Goal: Task Accomplishment & Management: Manage account settings

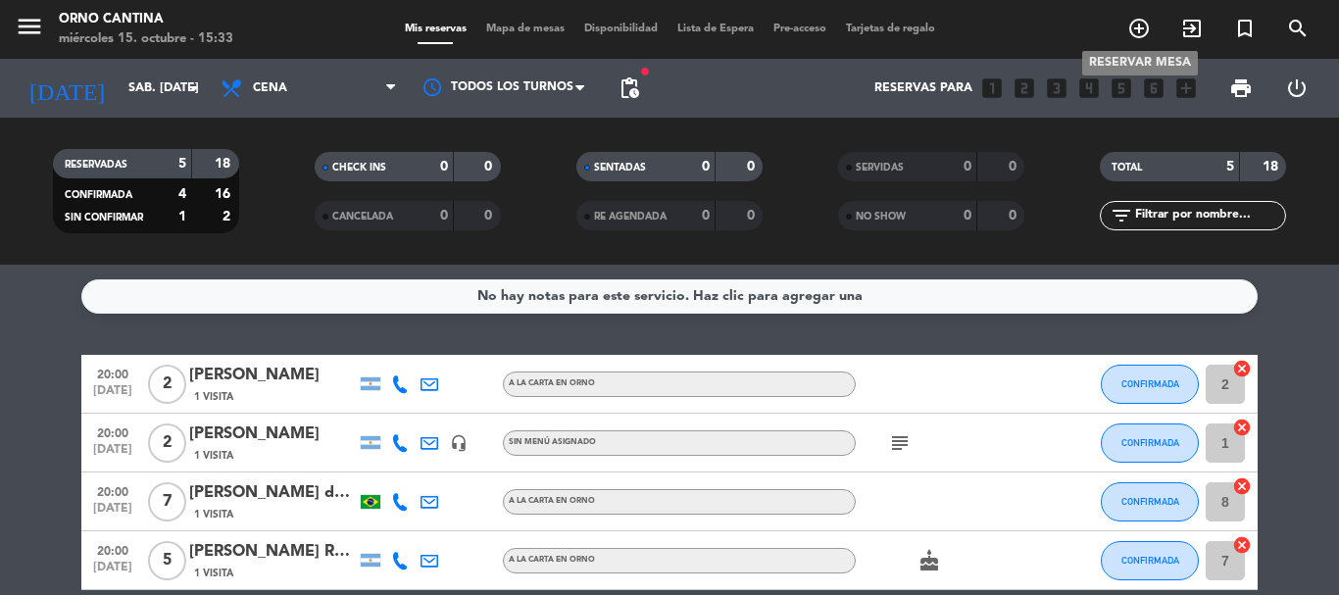
click at [1145, 32] on icon "add_circle_outline" at bounding box center [1139, 29] width 24 height 24
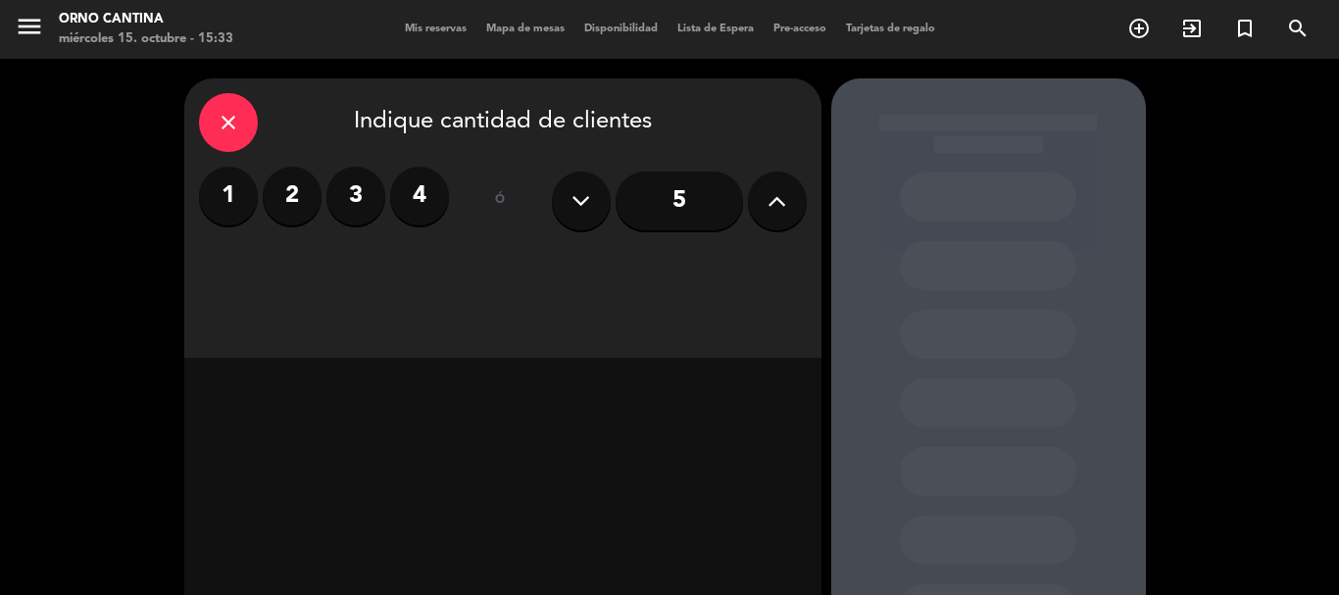
click at [283, 193] on label "2" at bounding box center [292, 196] width 59 height 59
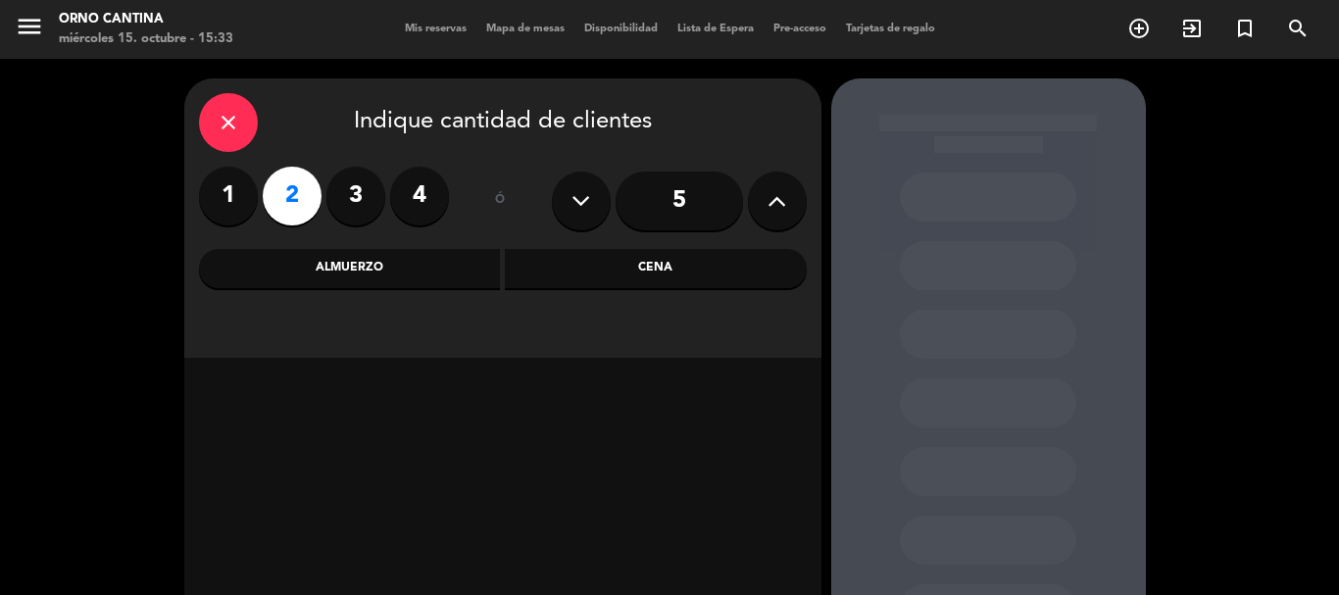
click at [659, 279] on div "Cena" at bounding box center [656, 268] width 302 height 39
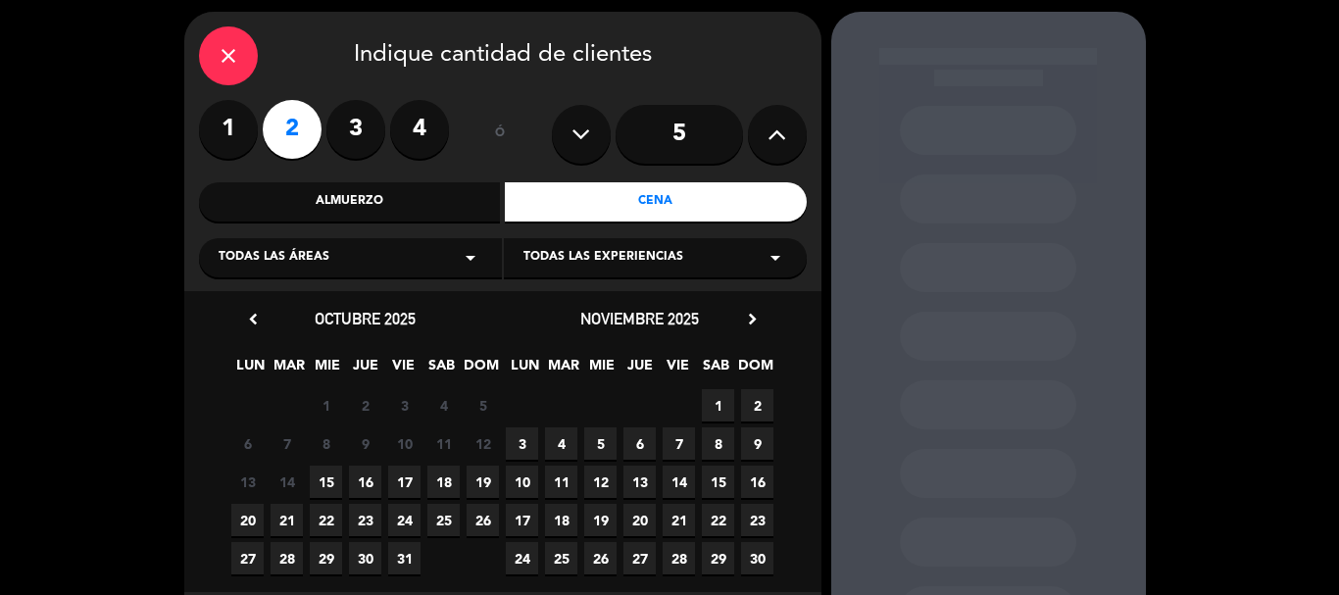
scroll to position [98, 0]
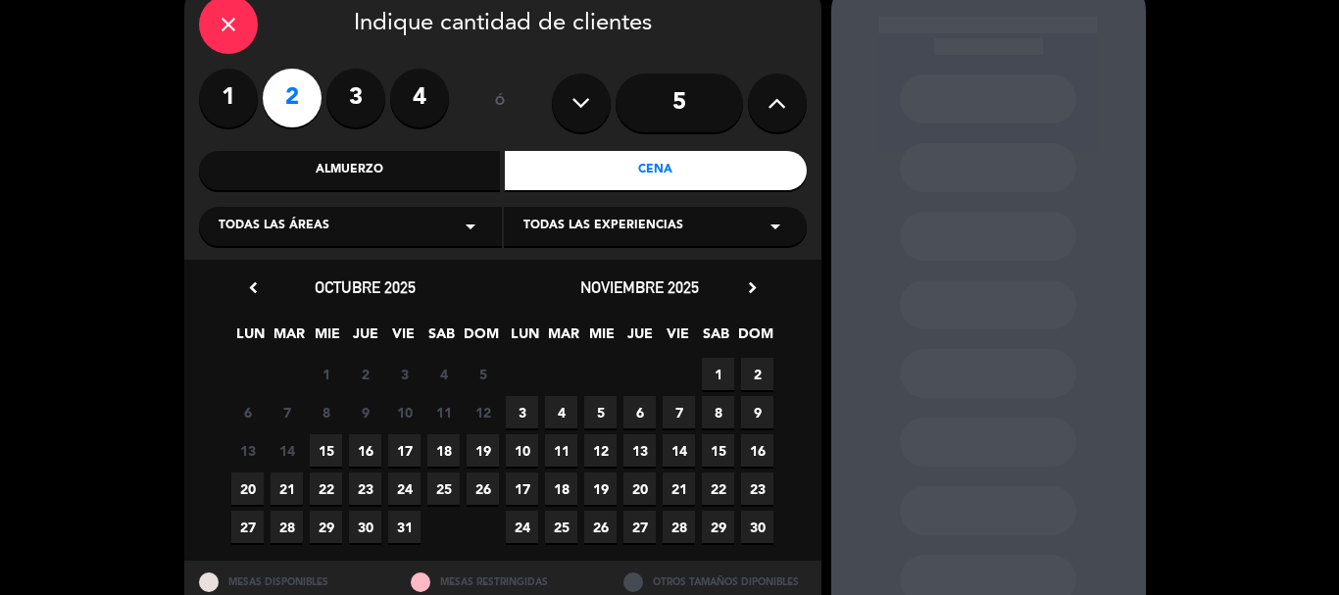
click at [366, 445] on span "16" at bounding box center [365, 450] width 32 height 32
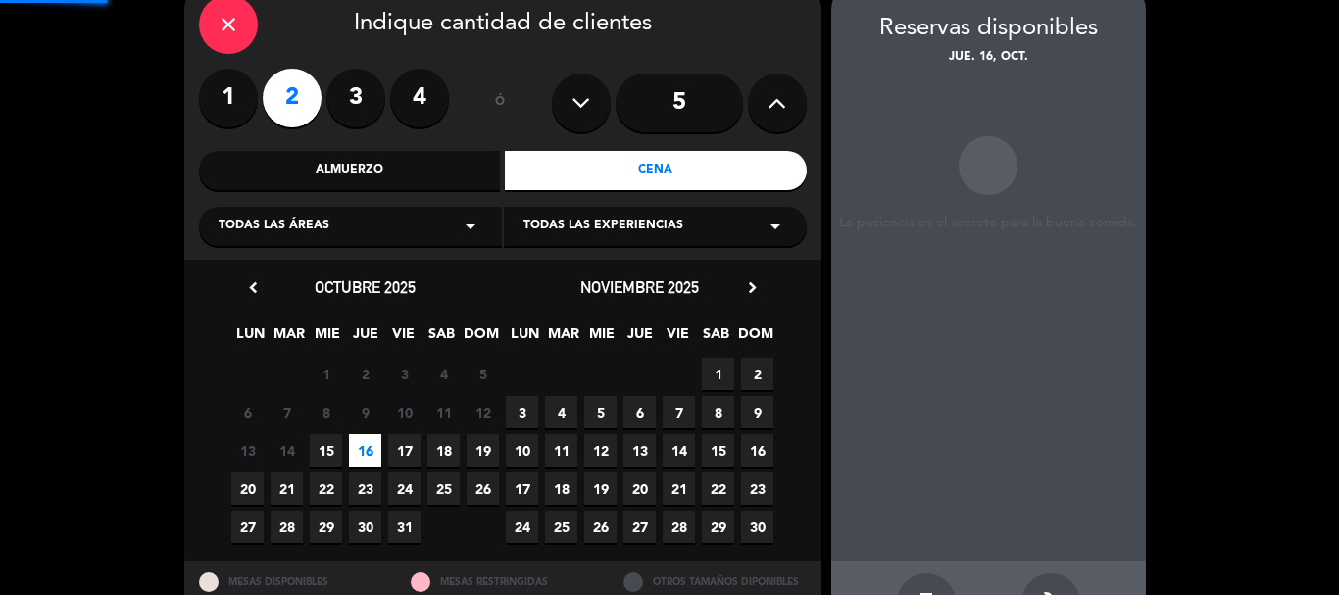
scroll to position [78, 0]
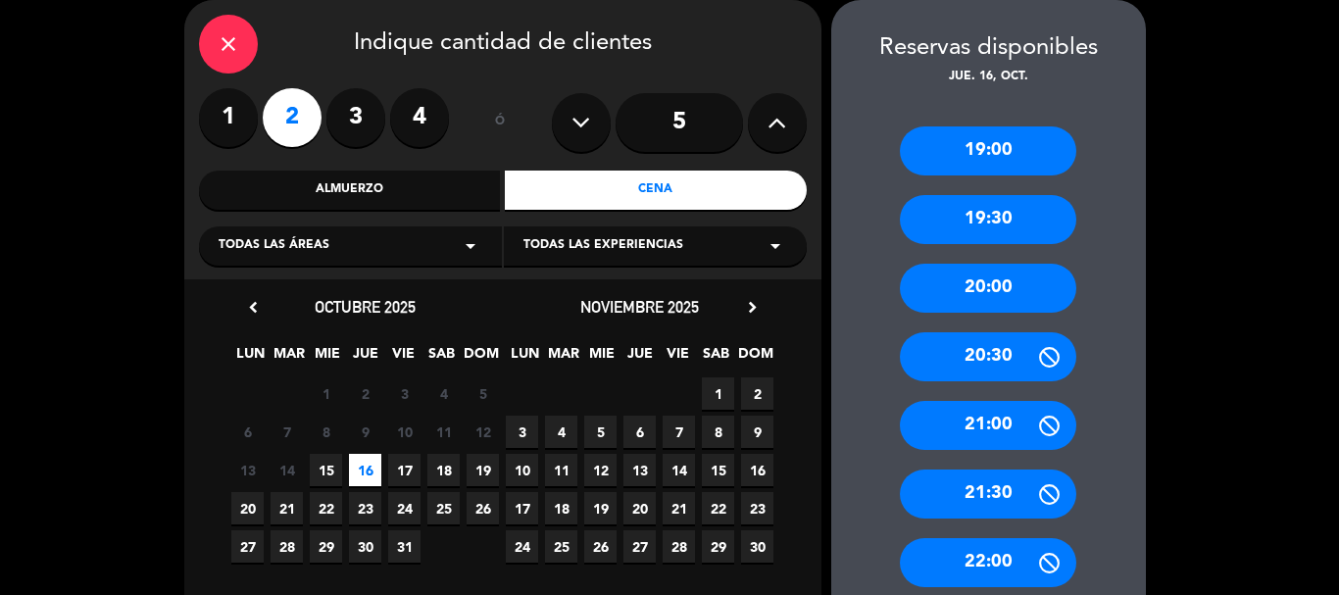
click at [1014, 143] on div "19:00" at bounding box center [988, 150] width 176 height 49
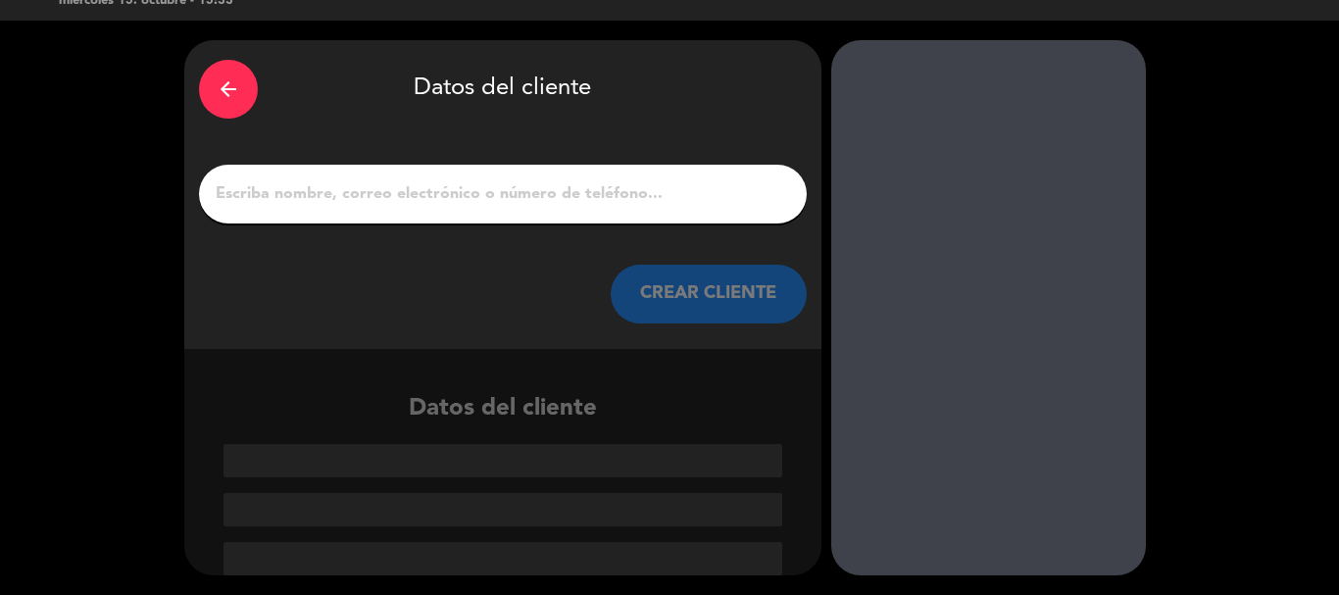
click at [386, 189] on input "1" at bounding box center [503, 193] width 578 height 27
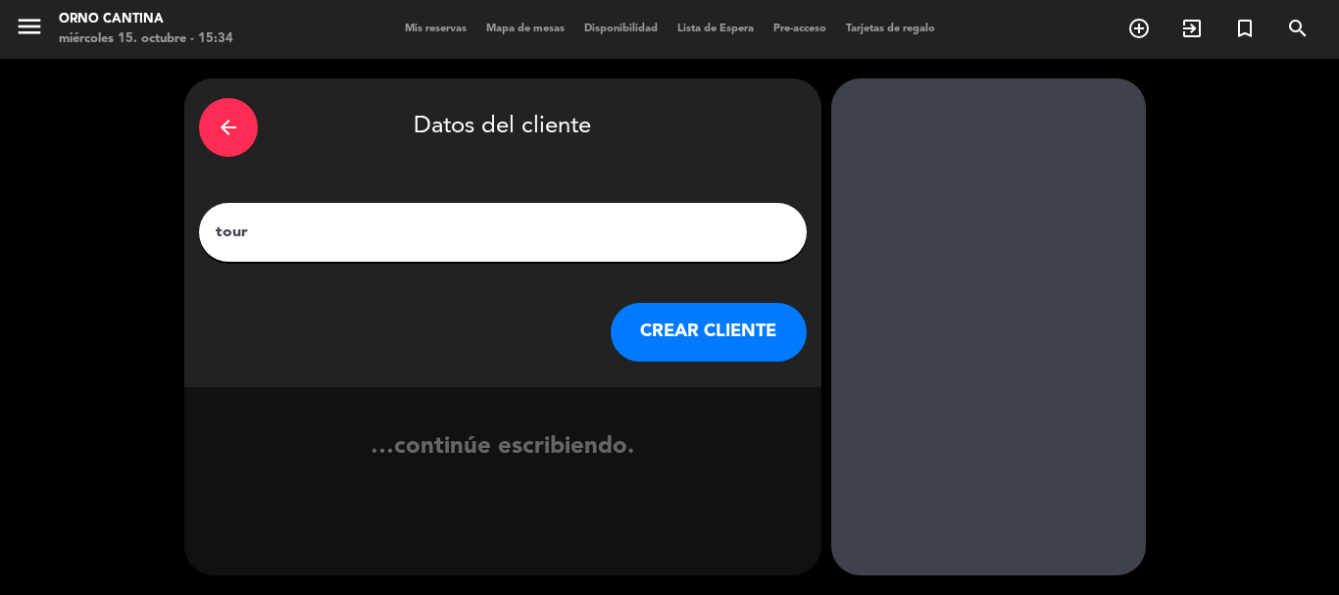
type input "tour"
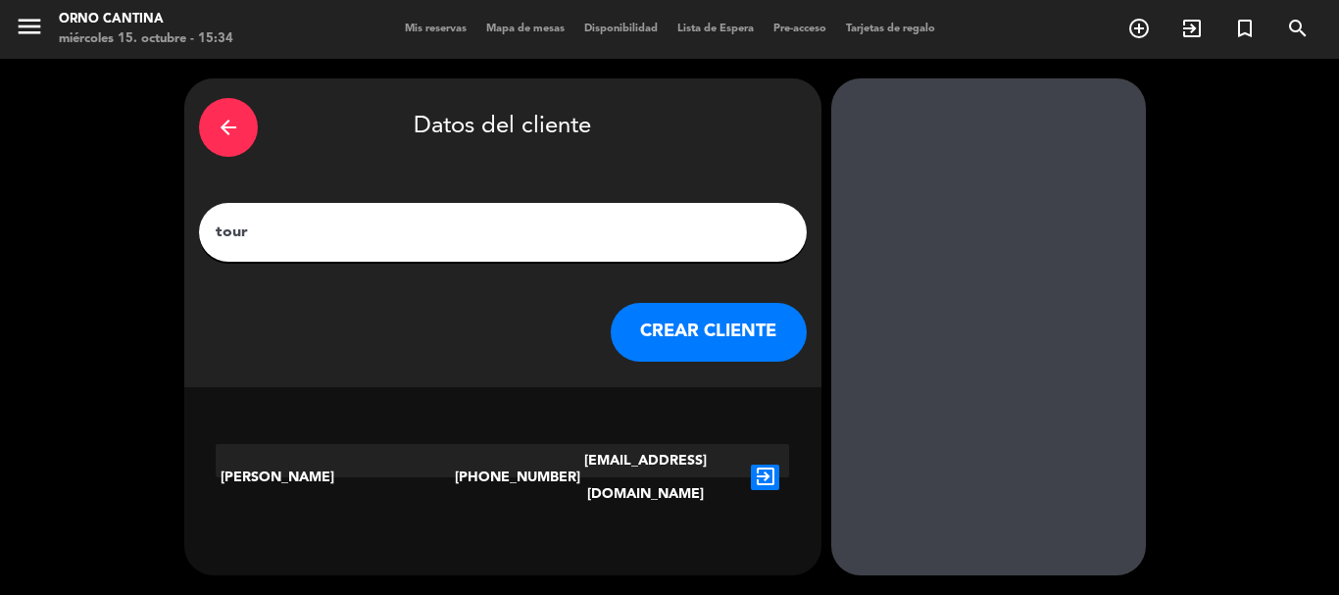
click at [761, 465] on icon "exit_to_app" at bounding box center [765, 477] width 28 height 25
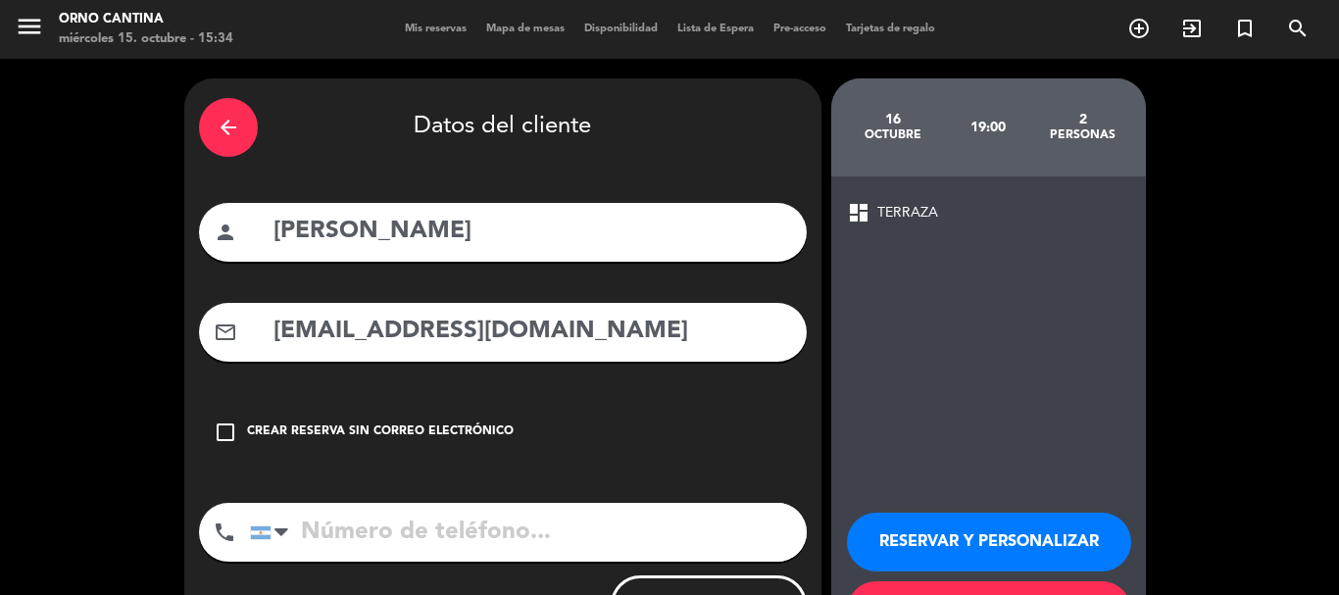
type input "[PHONE_NUMBER]"
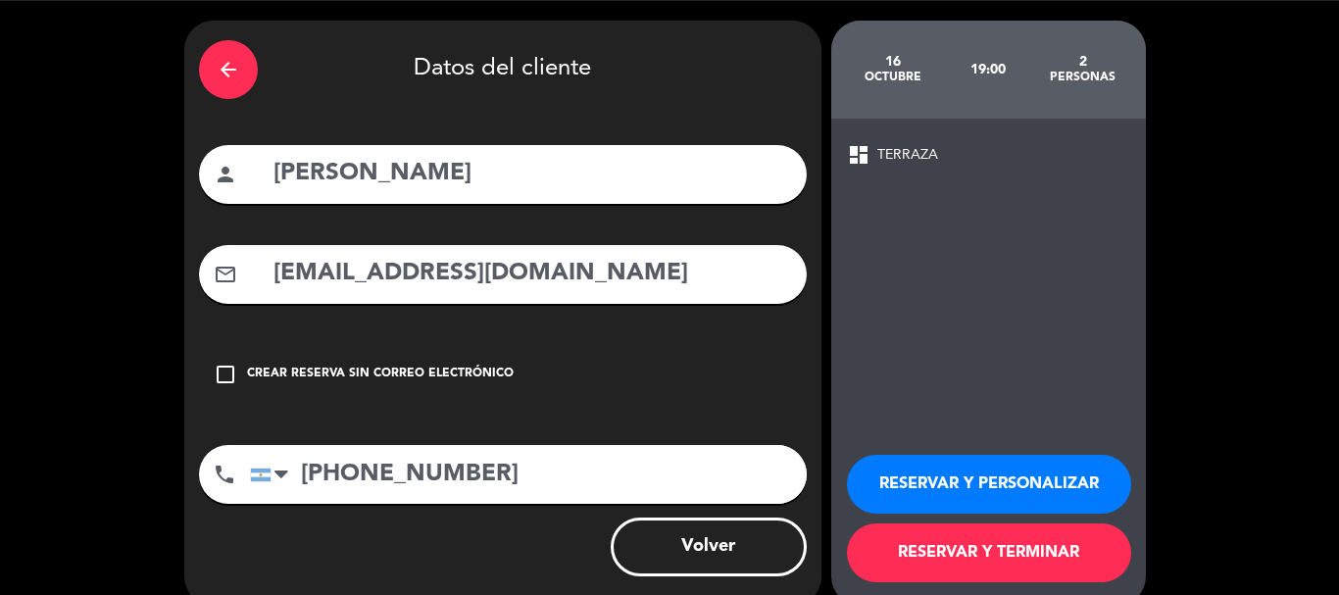
scroll to position [88, 0]
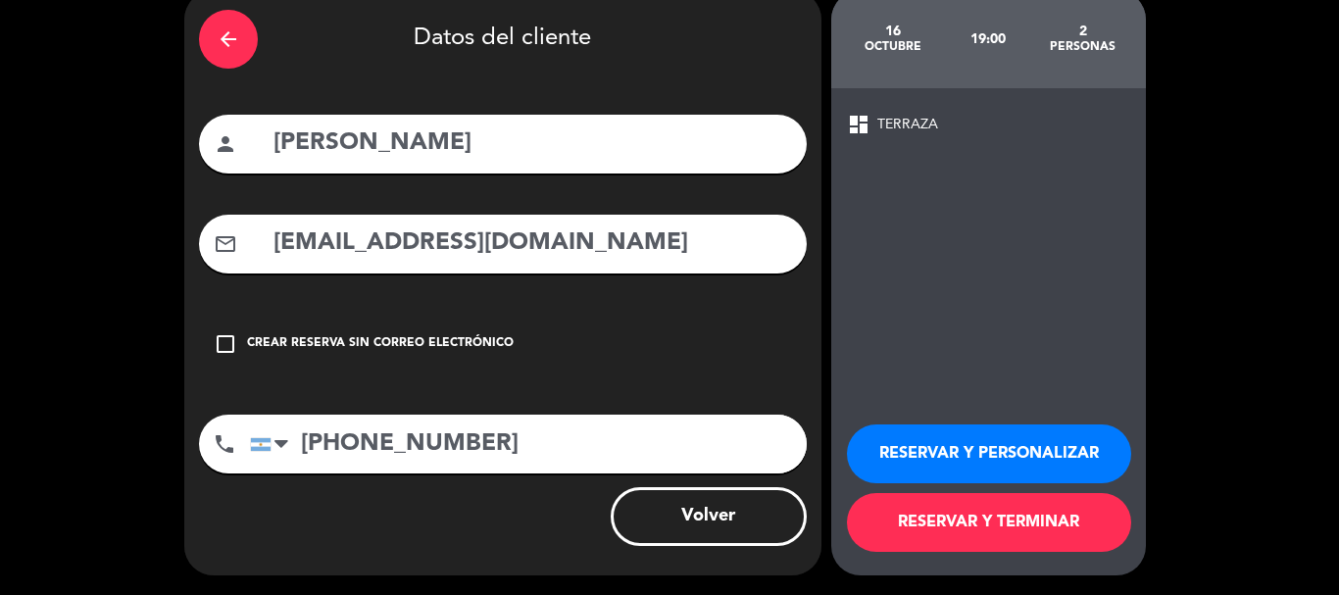
click at [989, 526] on button "RESERVAR Y TERMINAR" at bounding box center [989, 522] width 284 height 59
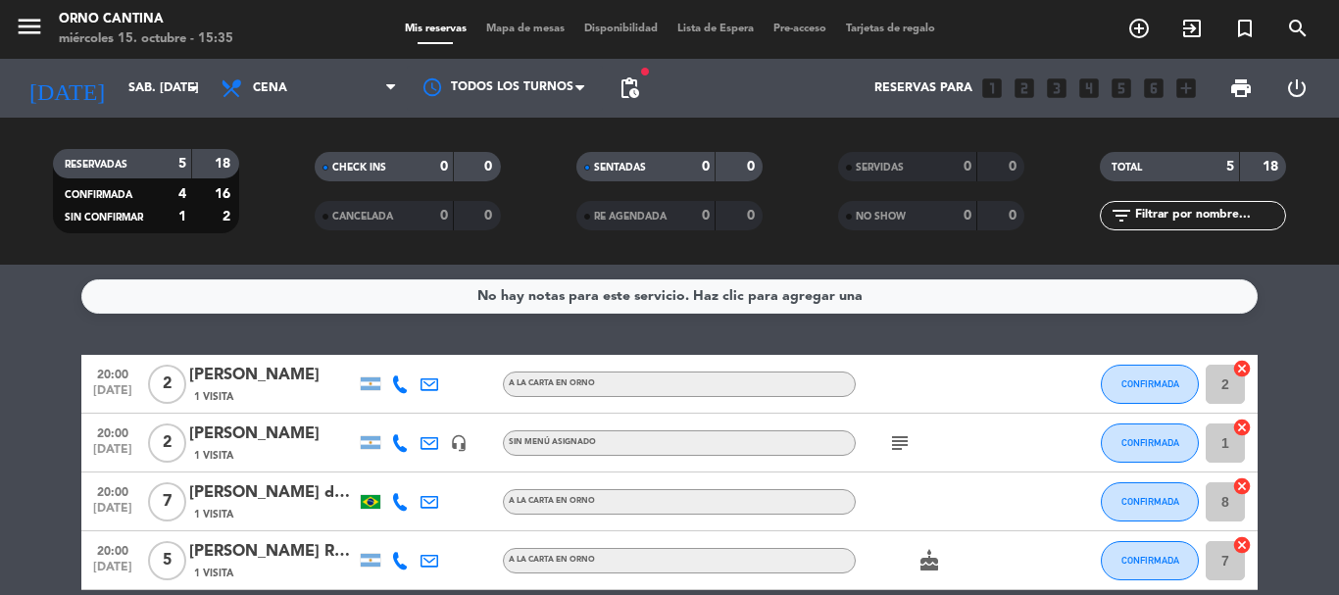
click at [349, 325] on div "No hay notas para este servicio. Haz clic para agregar una 20:00 [DATE] 2 [PERS…" at bounding box center [669, 430] width 1339 height 330
click at [191, 81] on icon "arrow_drop_down" at bounding box center [194, 88] width 24 height 24
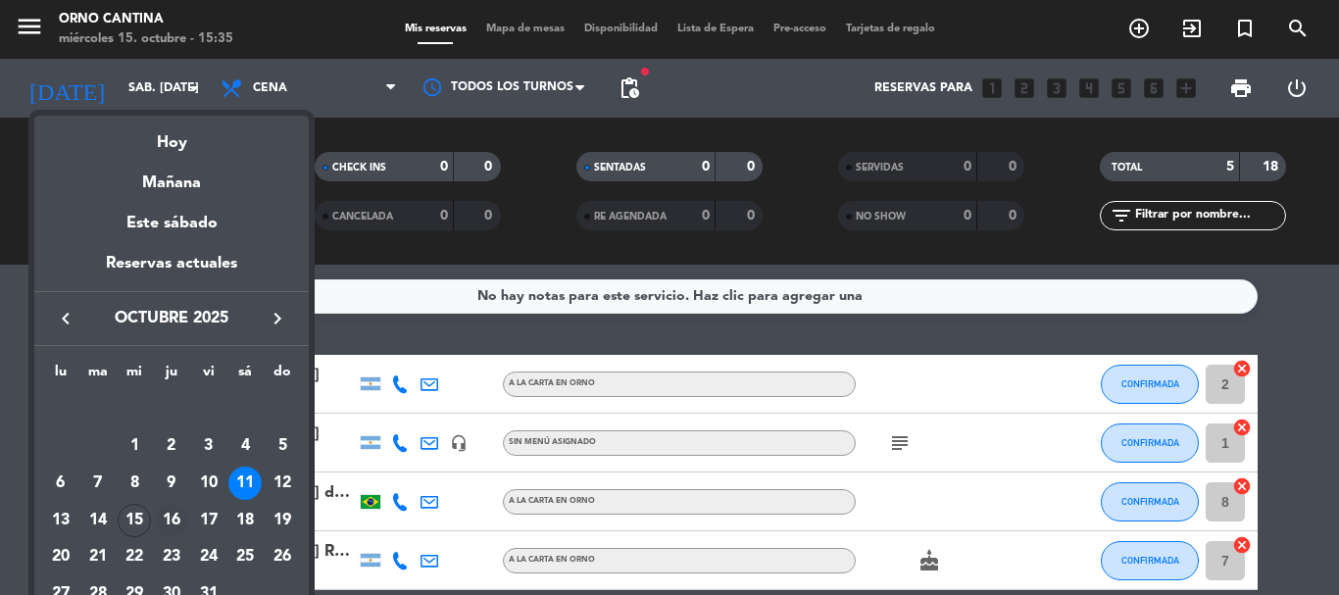
click at [178, 522] on div "16" at bounding box center [171, 520] width 33 height 33
type input "[DEMOGRAPHIC_DATA] [DATE]"
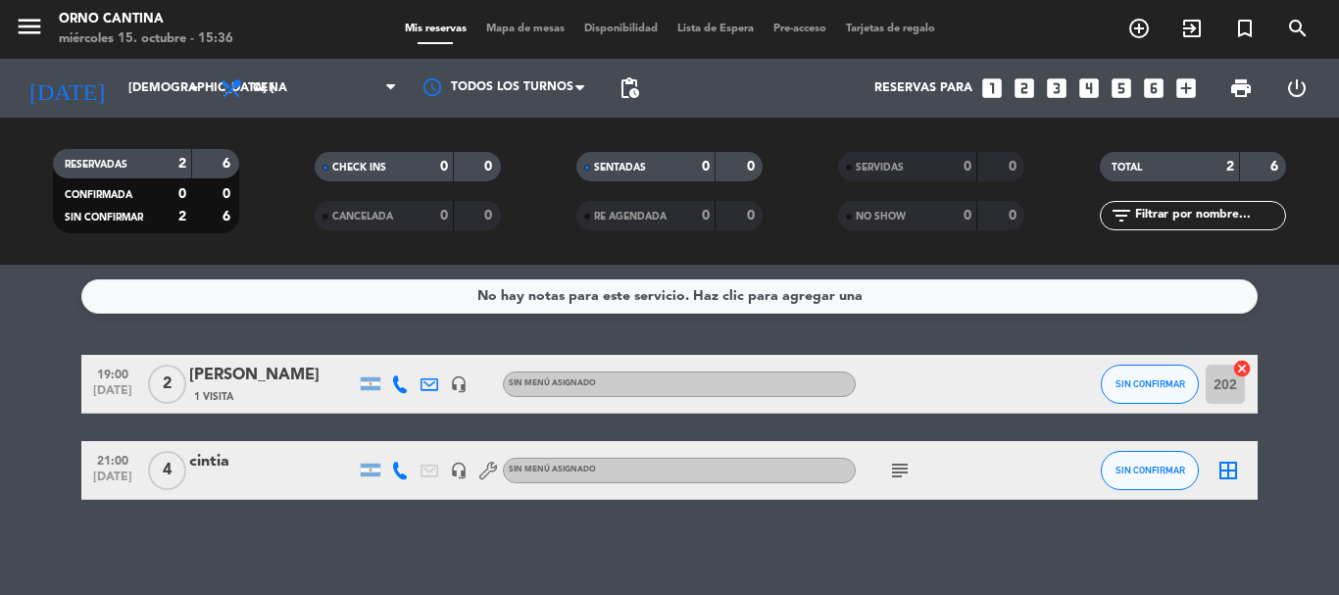
click at [292, 175] on filter-checkbox "CHECK INS 0 0" at bounding box center [407, 166] width 262 height 29
click at [286, 181] on div "CHECK INS 0 0" at bounding box center [407, 176] width 262 height 49
click at [1051, 92] on icon "looks_3" at bounding box center [1056, 87] width 25 height 25
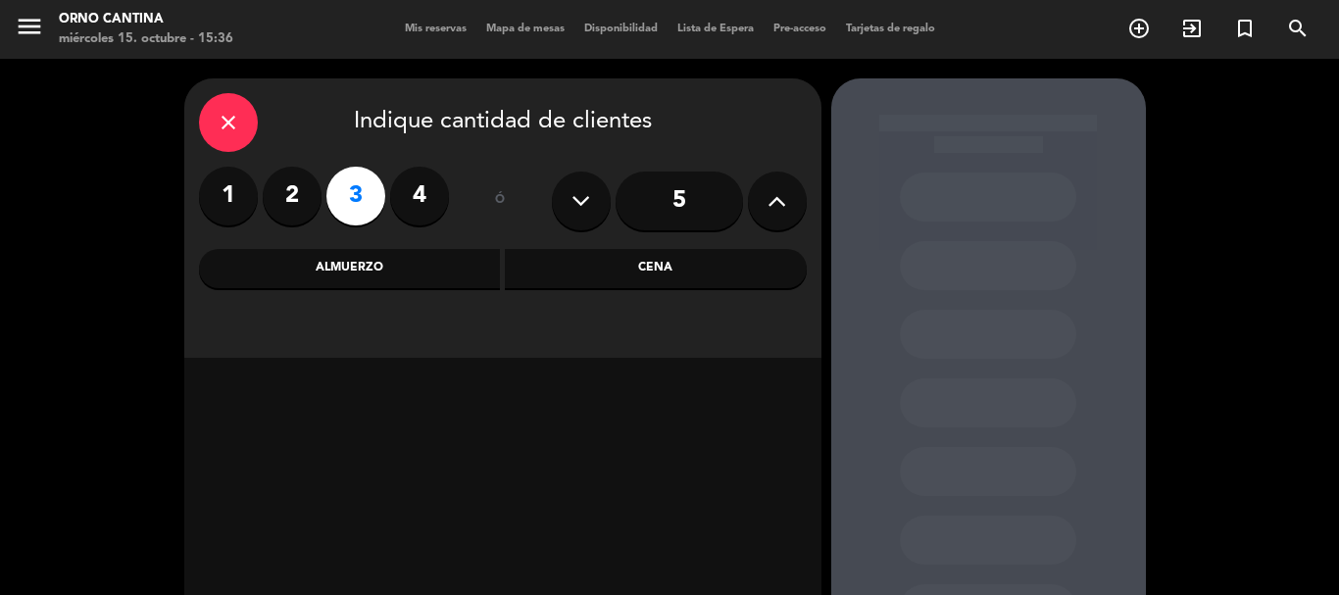
click at [659, 261] on div "Cena" at bounding box center [656, 268] width 302 height 39
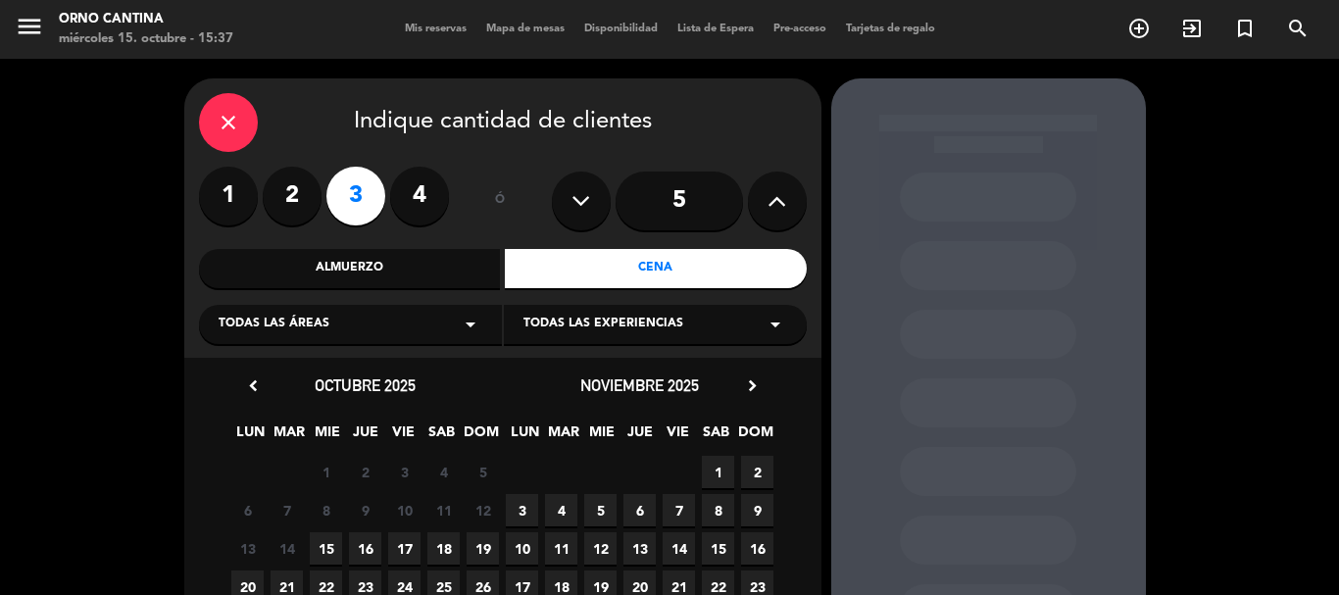
click at [399, 547] on span "17" at bounding box center [404, 548] width 32 height 32
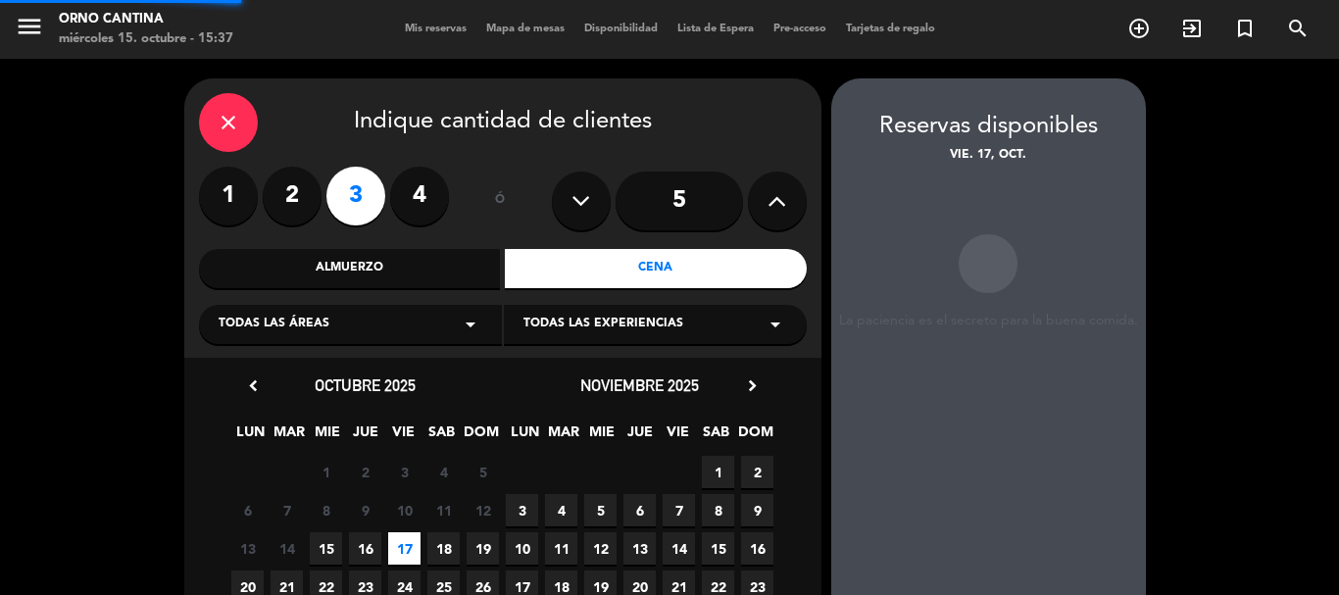
scroll to position [78, 0]
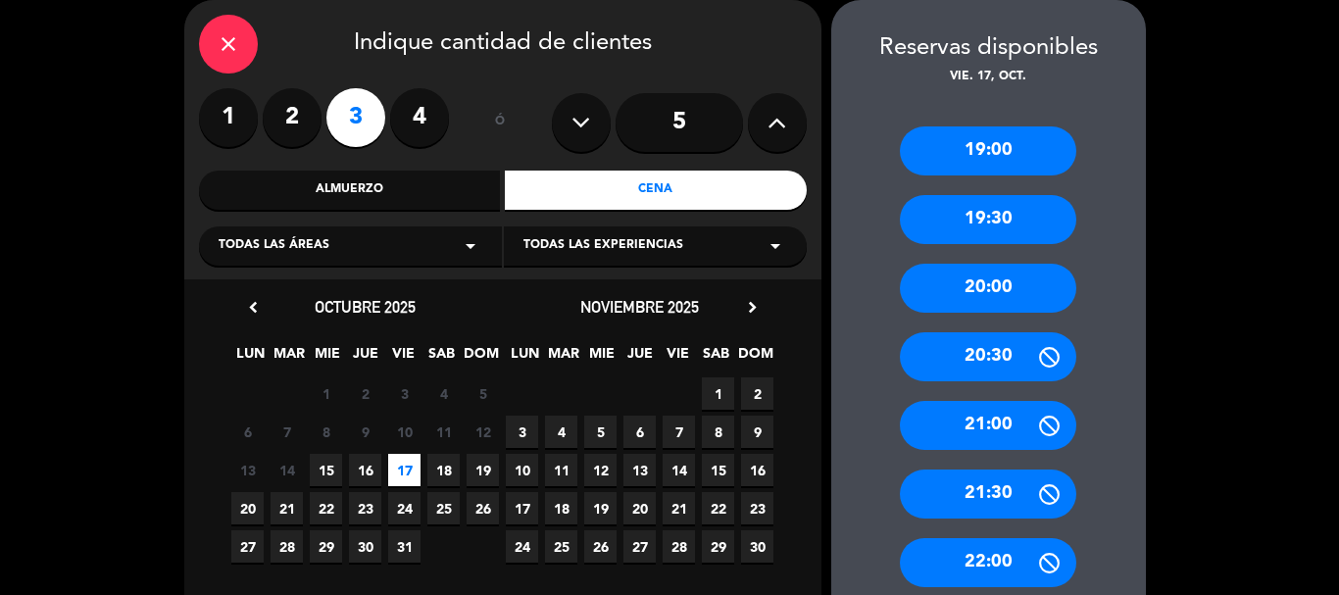
click at [1018, 145] on div "19:00" at bounding box center [988, 150] width 176 height 49
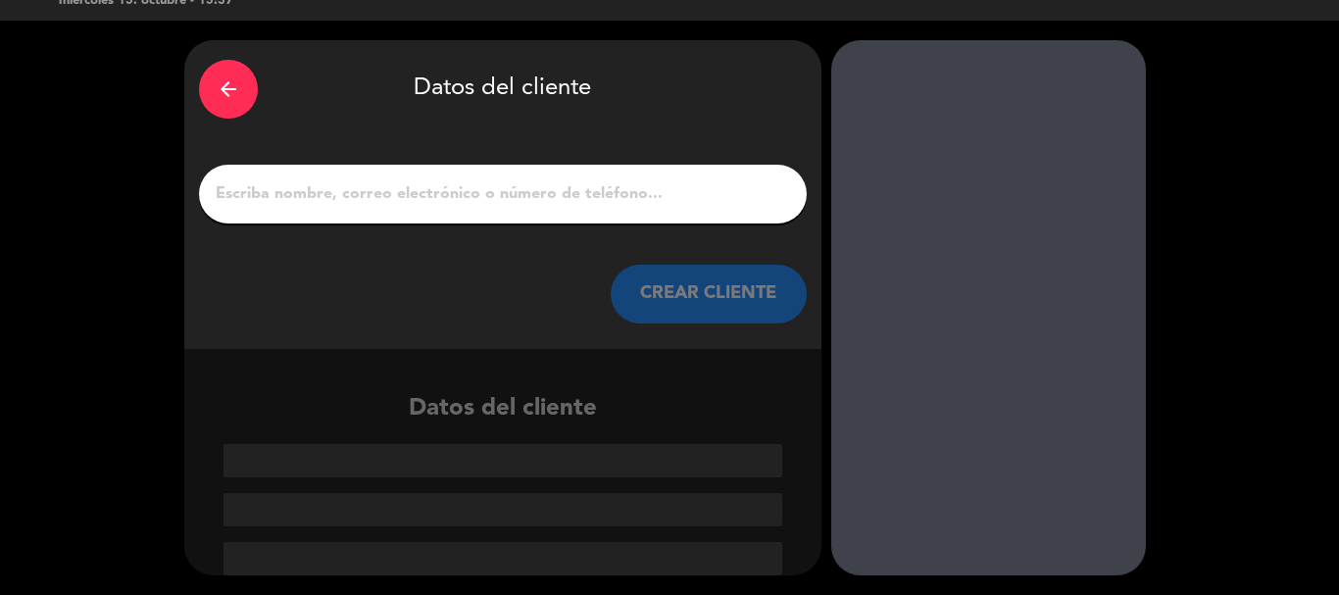
click at [608, 207] on input "1" at bounding box center [503, 193] width 578 height 27
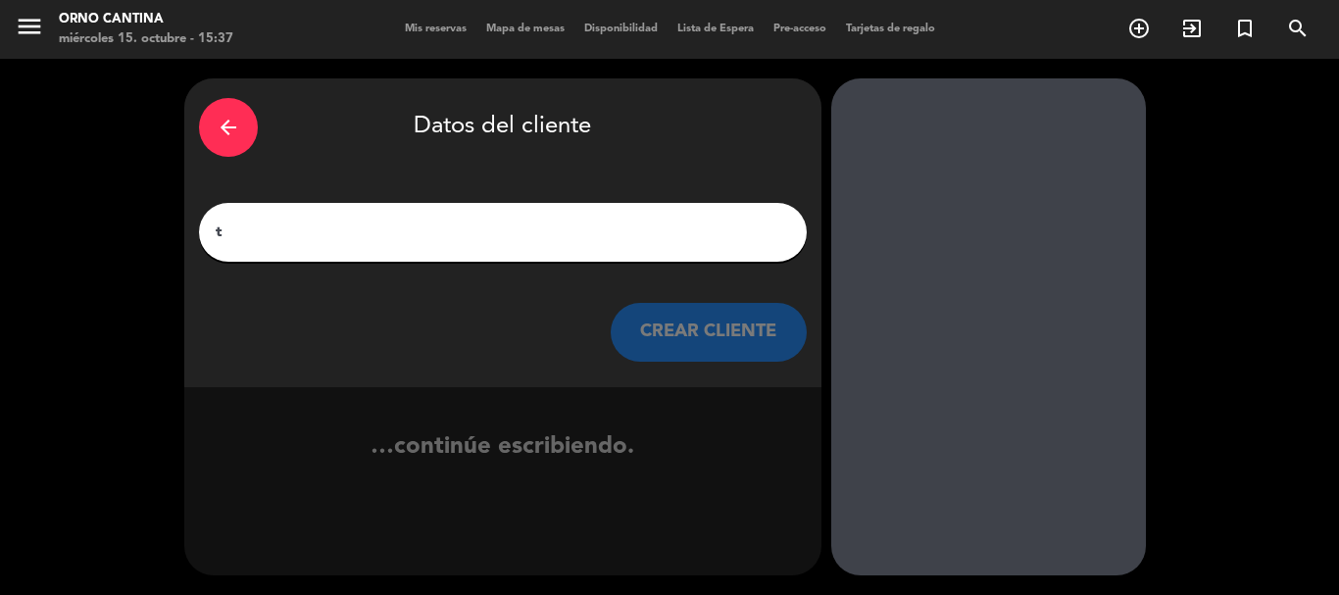
scroll to position [0, 0]
type input "t"
type input "p"
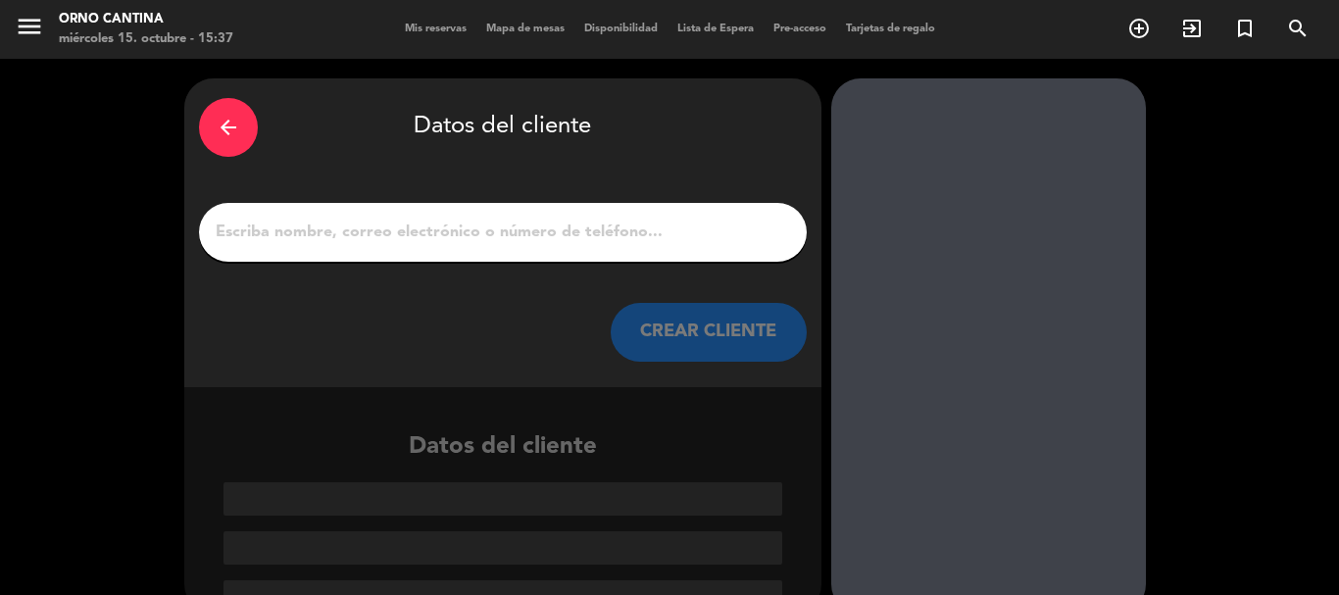
type input "a"
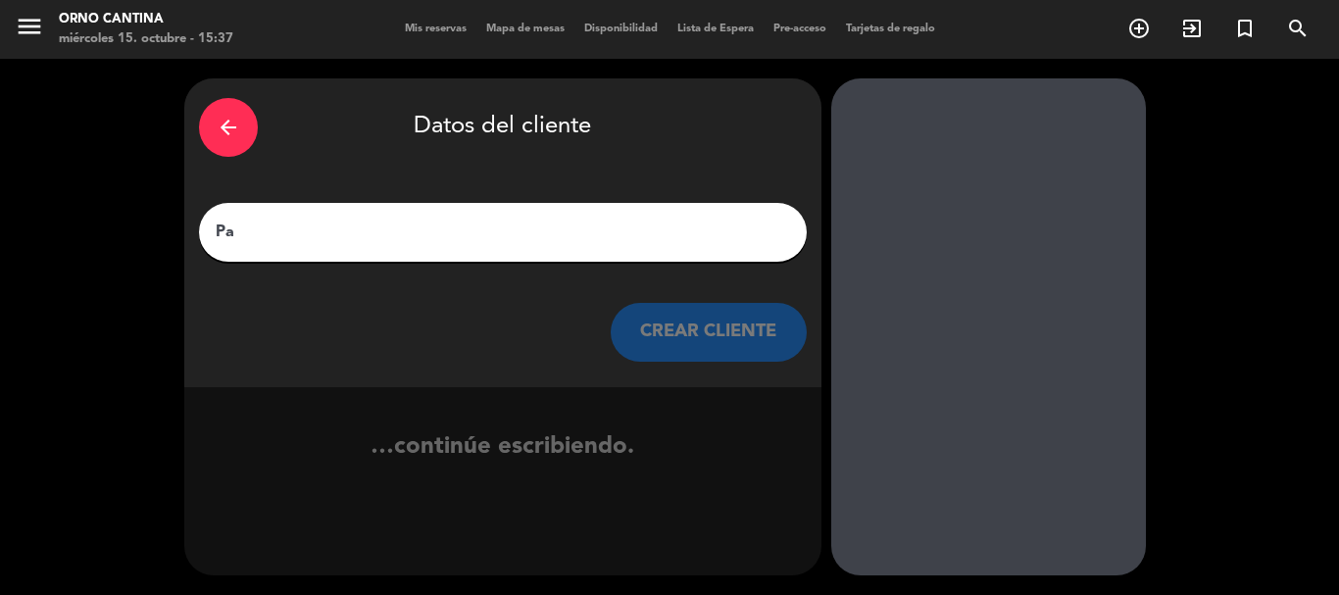
type input "P"
type input "t"
type input "P"
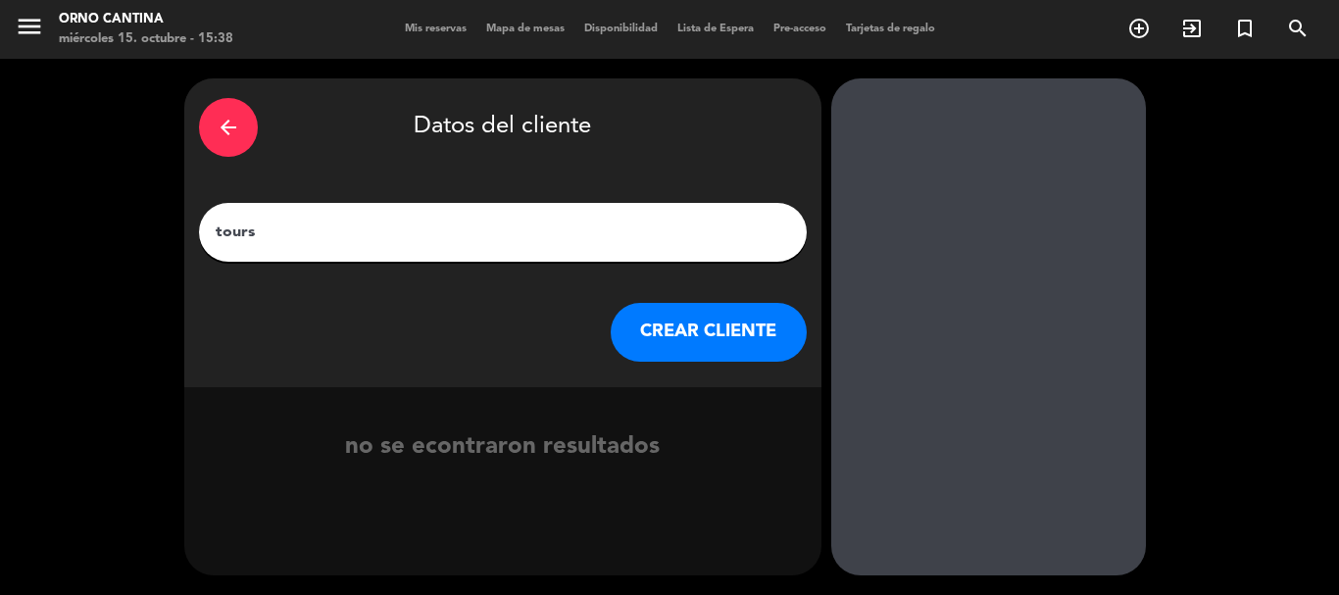
type input "tour"
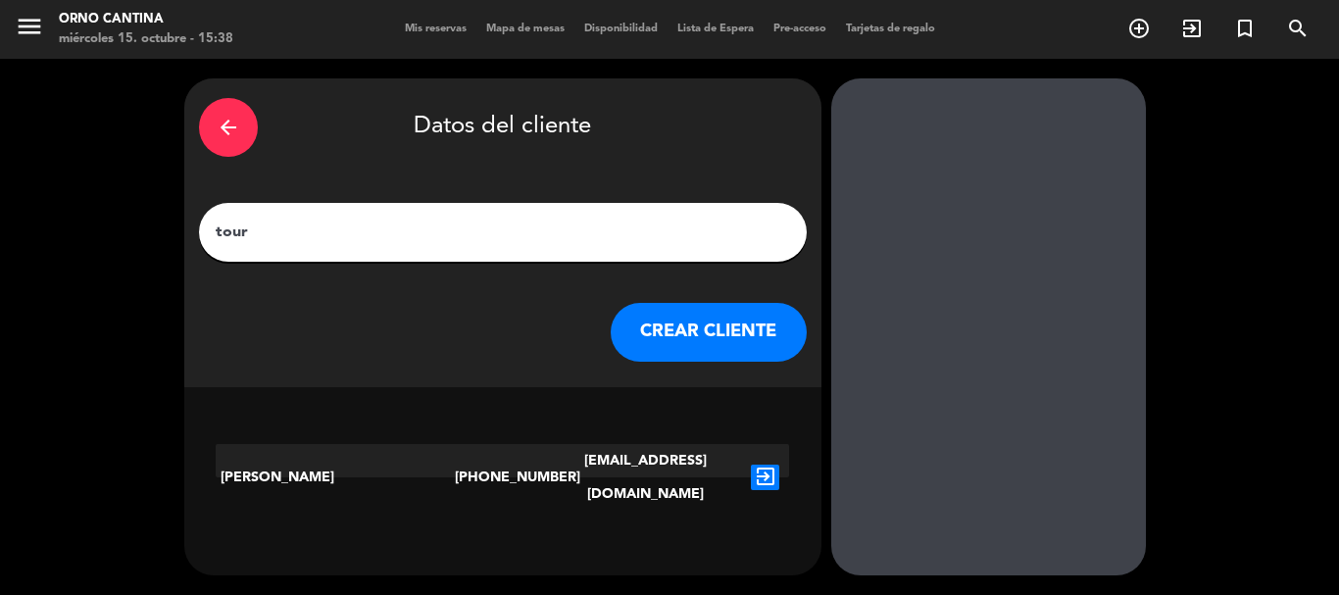
click at [774, 465] on icon "exit_to_app" at bounding box center [765, 477] width 28 height 25
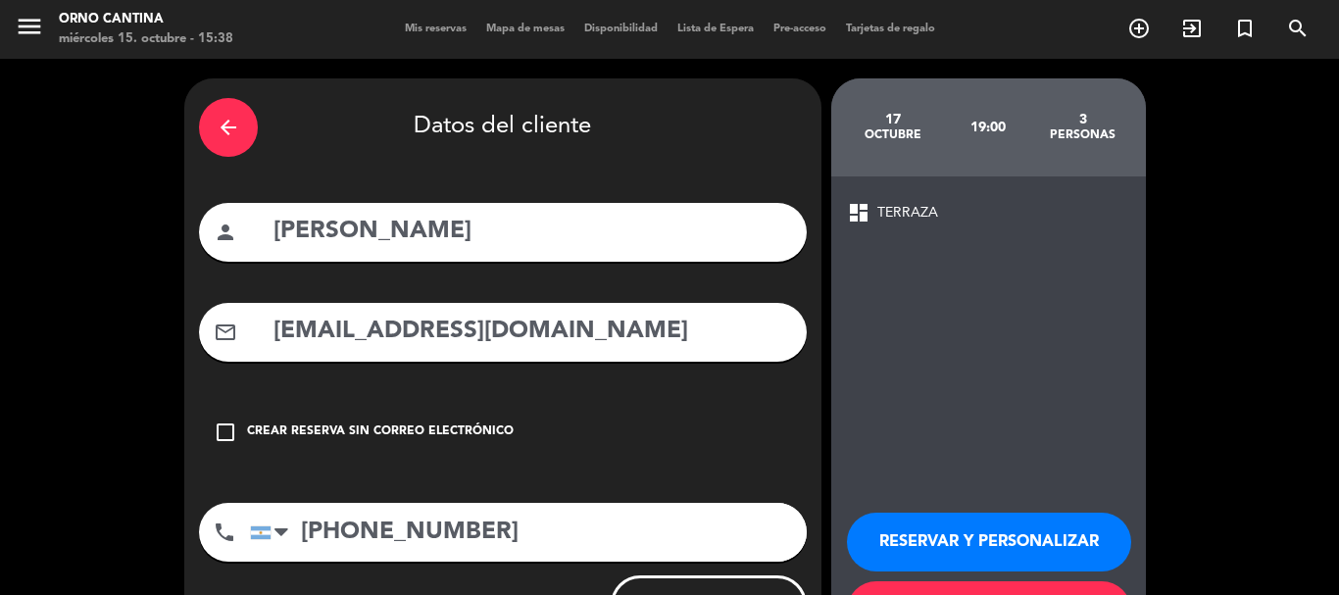
scroll to position [88, 0]
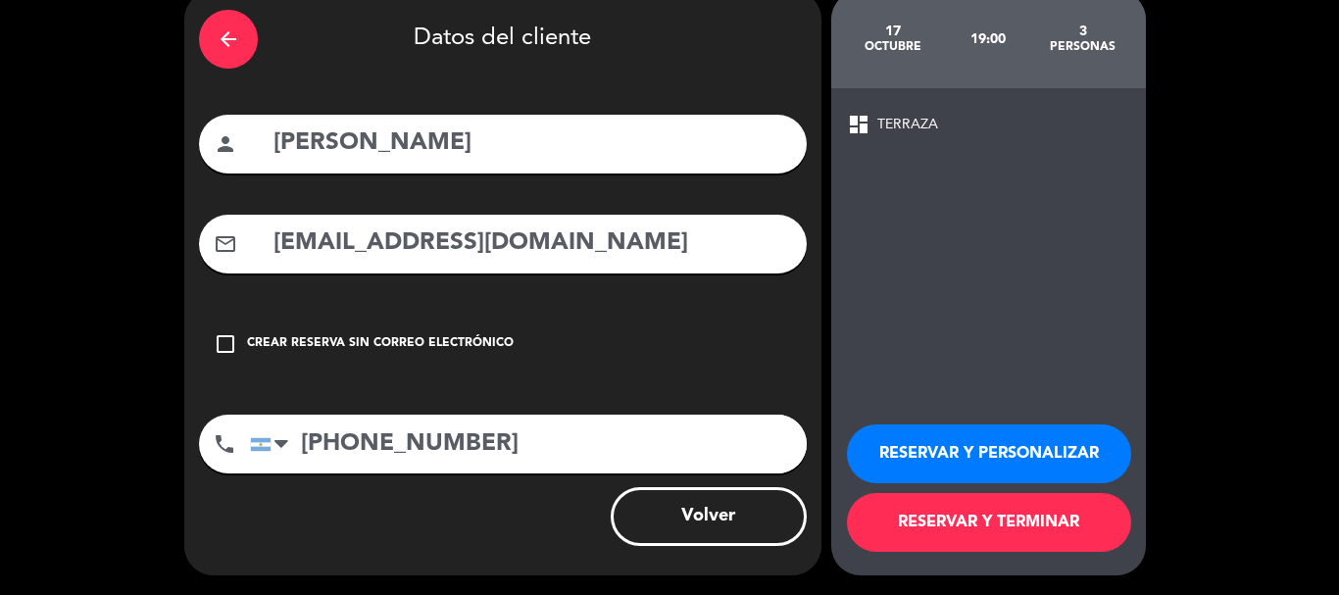
click at [994, 517] on button "RESERVAR Y TERMINAR" at bounding box center [989, 522] width 284 height 59
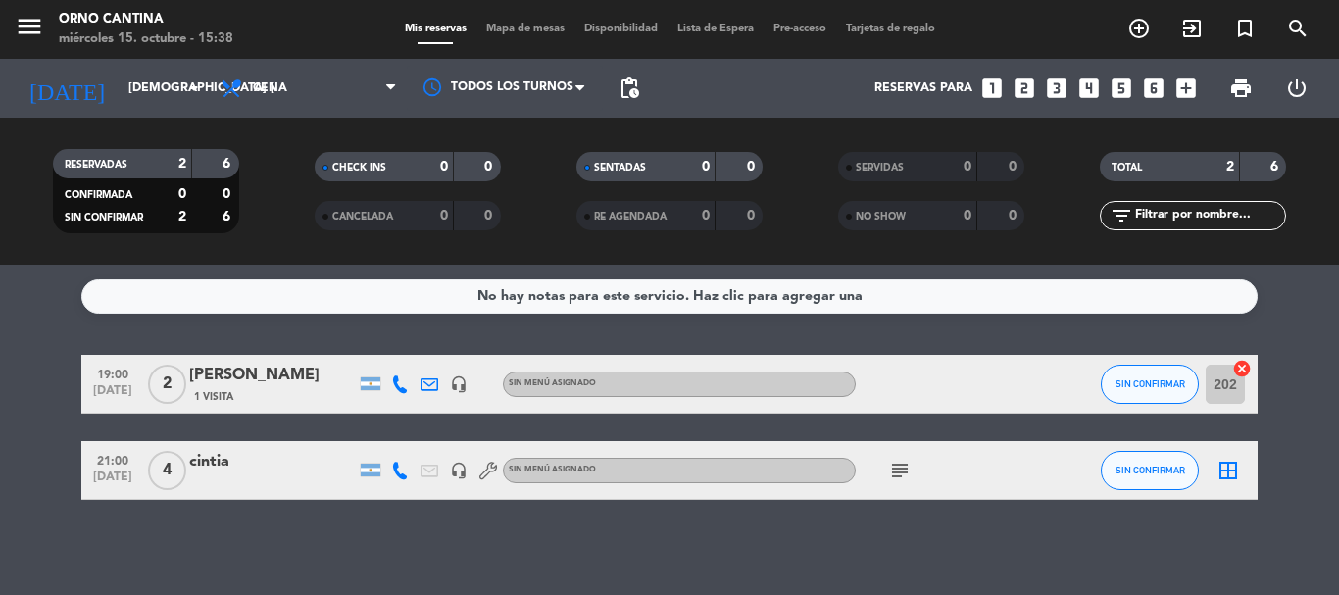
click at [338, 531] on div "No hay notas para este servicio. Haz clic para agregar una 19:00 [DATE] 2 [PERS…" at bounding box center [669, 430] width 1339 height 330
click at [285, 373] on div "[PERSON_NAME]" at bounding box center [272, 375] width 167 height 25
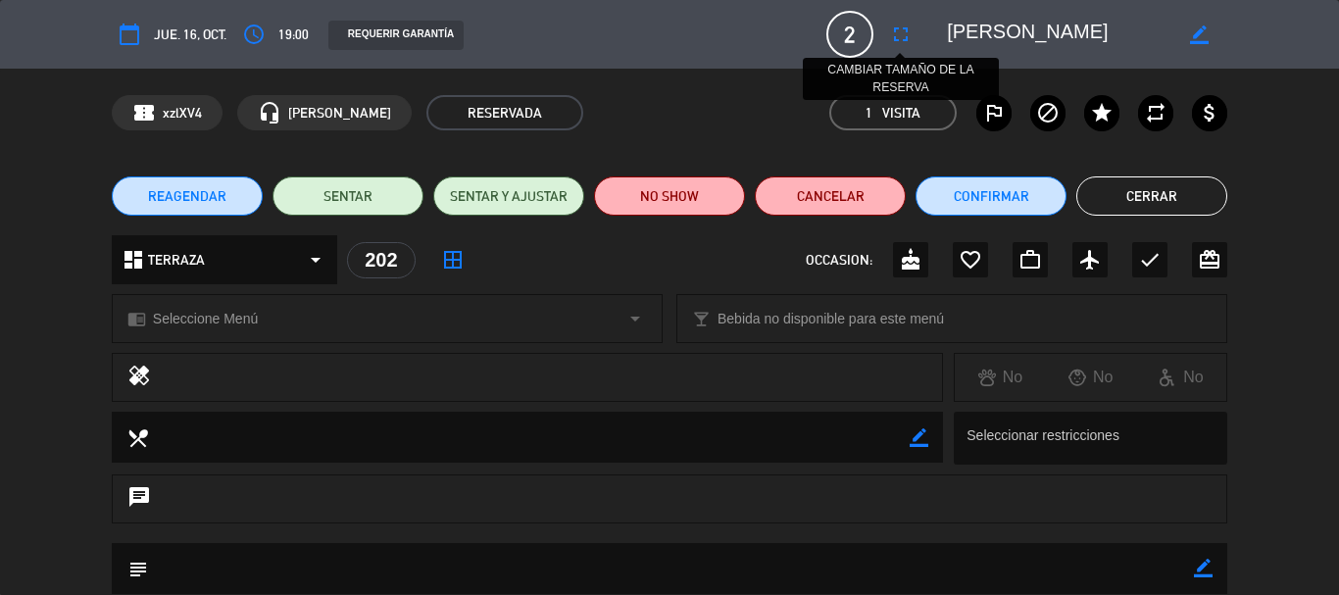
click at [899, 38] on icon "fullscreen" at bounding box center [901, 35] width 24 height 24
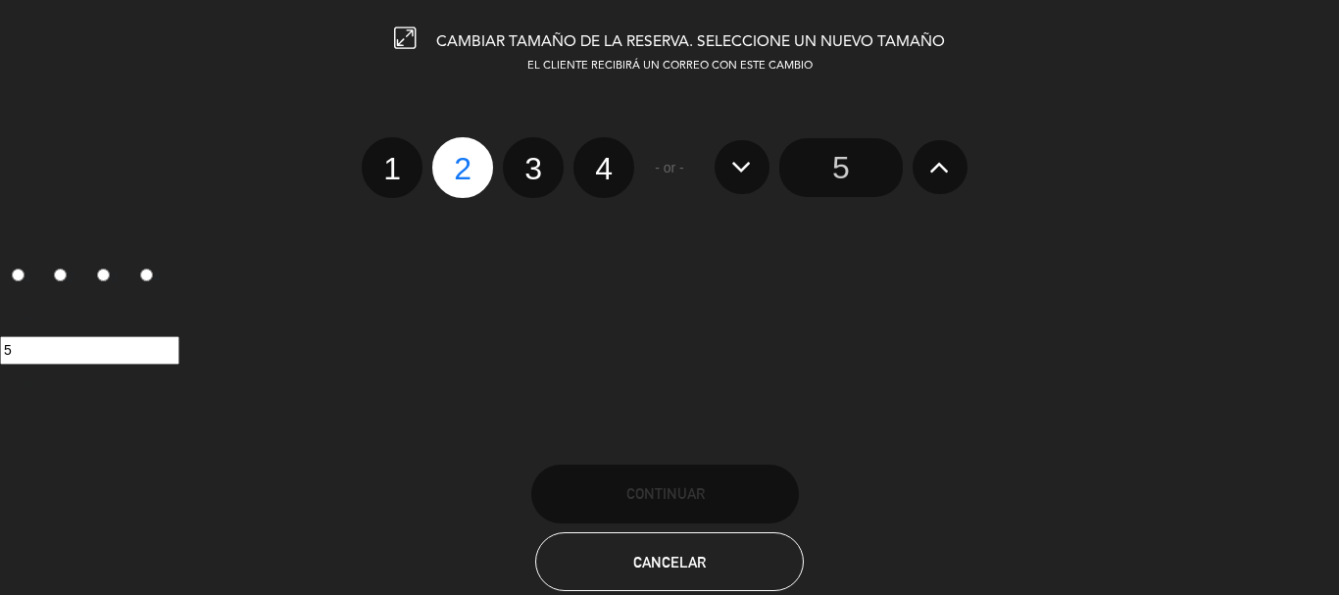
click at [532, 173] on label "3" at bounding box center [533, 167] width 61 height 61
click at [532, 158] on input "3" at bounding box center [530, 151] width 13 height 13
radio input "true"
radio input "false"
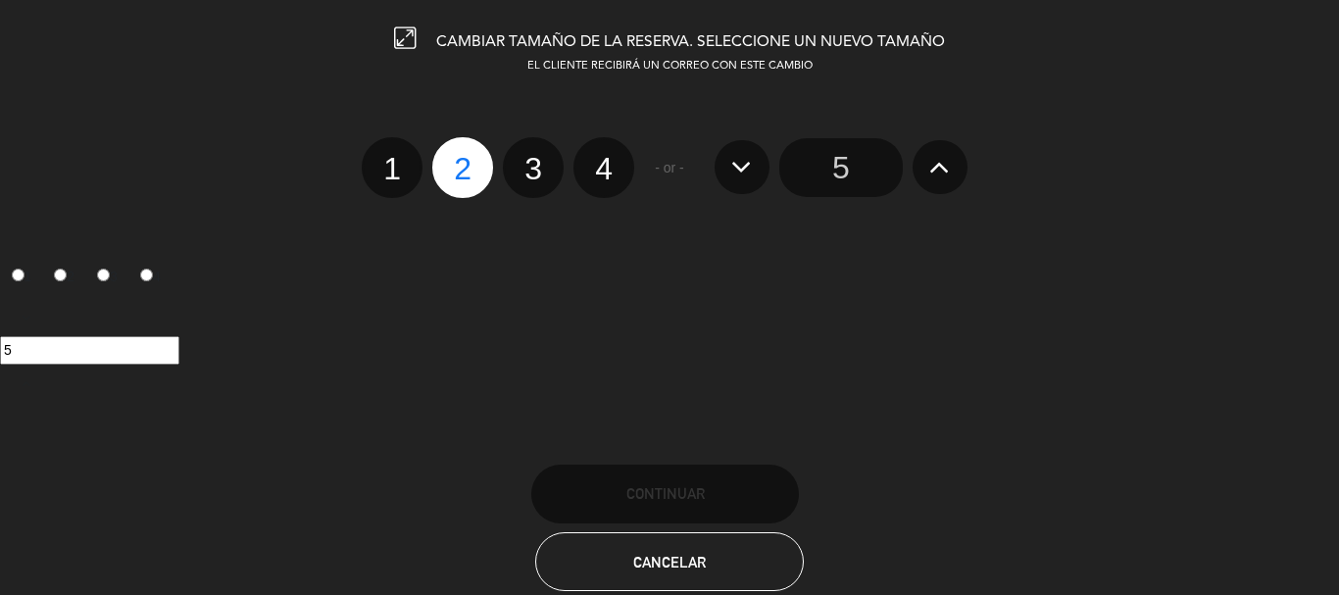
radio input "false"
radio input "true"
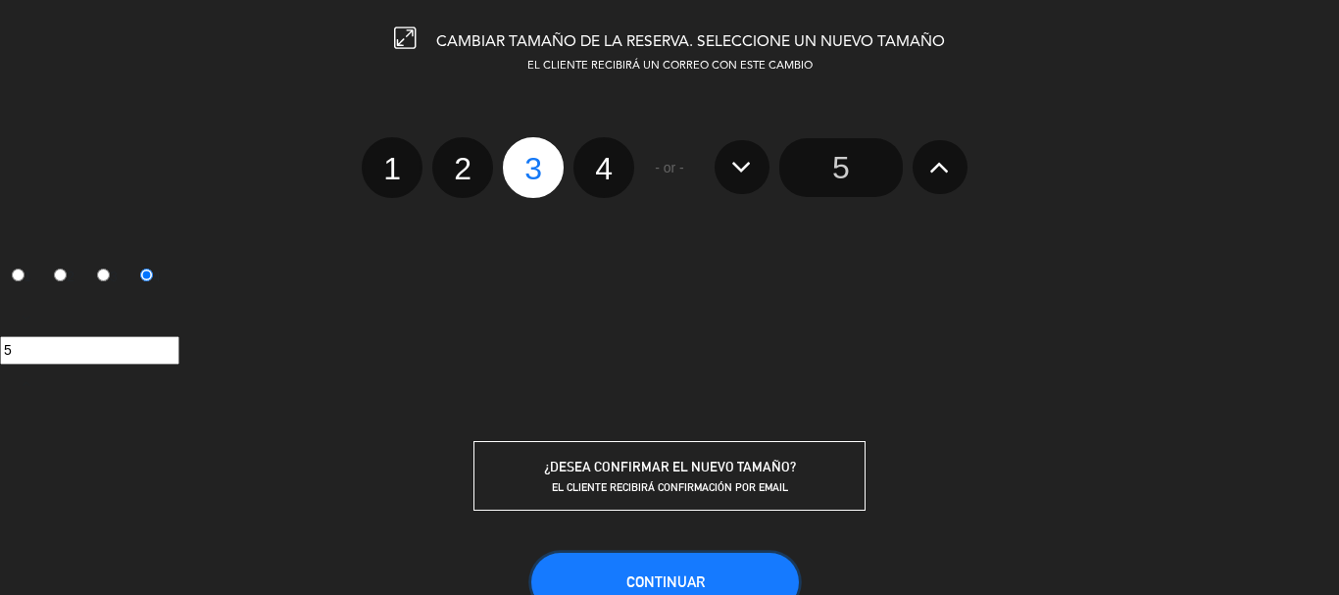
click at [619, 584] on button "Continuar" at bounding box center [665, 582] width 268 height 59
